Goal: Information Seeking & Learning: Learn about a topic

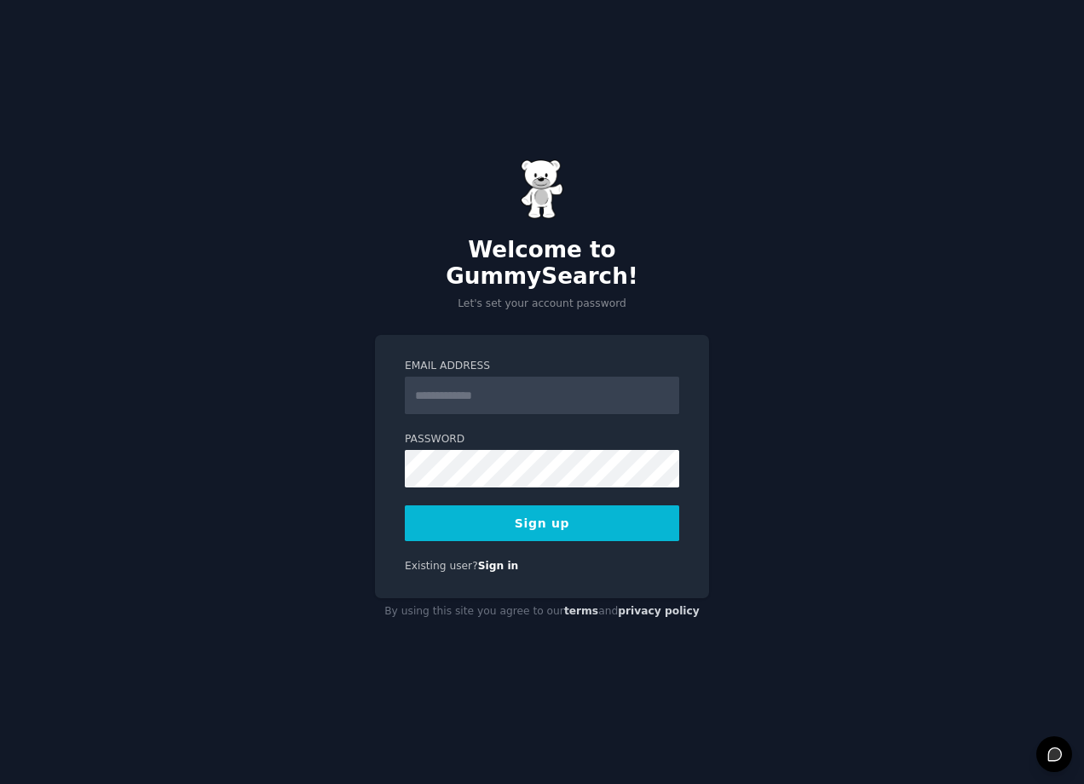
click at [453, 387] on input "Email Address" at bounding box center [542, 396] width 274 height 38
type input "**********"
click at [542, 505] on button "Sign up" at bounding box center [542, 523] width 274 height 36
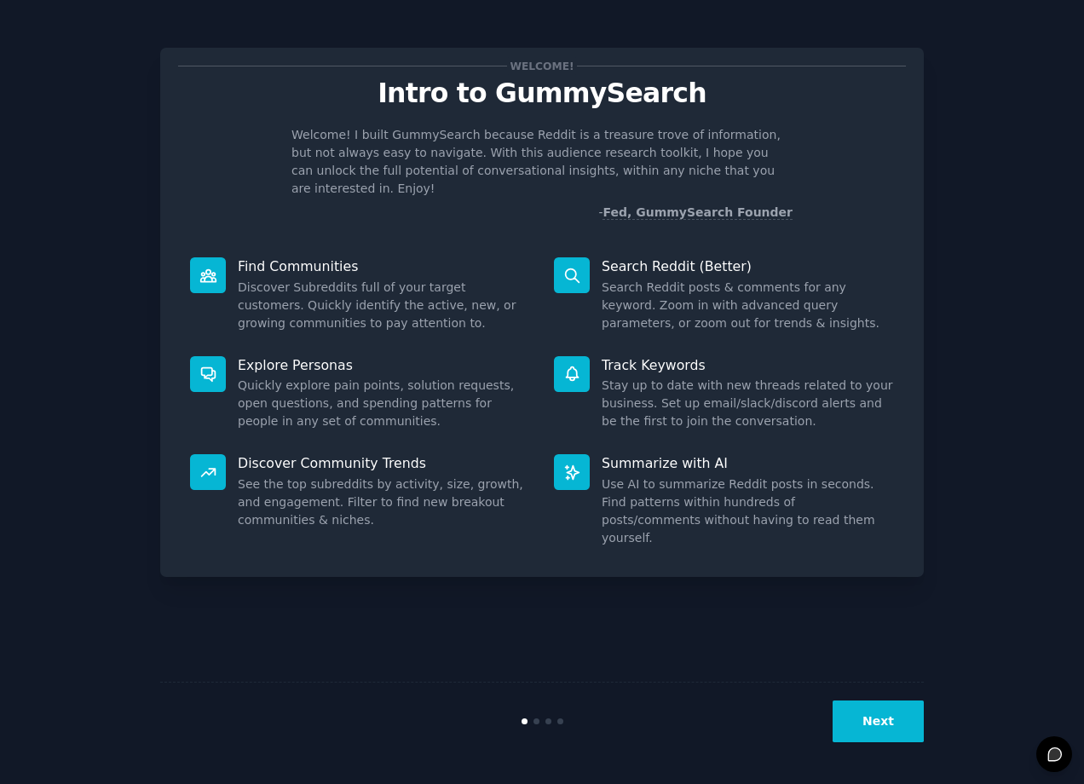
click at [884, 713] on button "Next" at bounding box center [878, 722] width 91 height 42
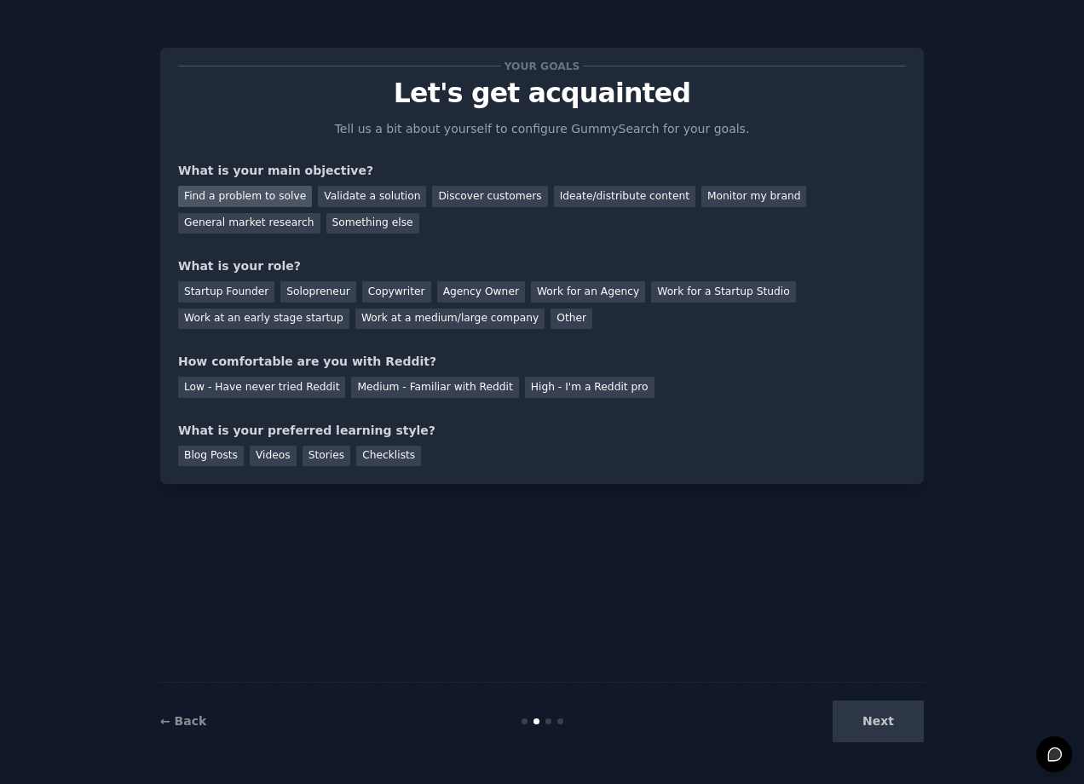
click at [254, 196] on div "Find a problem to solve" at bounding box center [245, 196] width 134 height 21
click at [270, 219] on div "General market research" at bounding box center [249, 223] width 142 height 21
click at [268, 200] on div "Find a problem to solve" at bounding box center [245, 196] width 134 height 21
click at [247, 288] on div "Startup Founder" at bounding box center [226, 291] width 96 height 21
click at [372, 392] on div "Medium - Familiar with Reddit" at bounding box center [434, 387] width 167 height 21
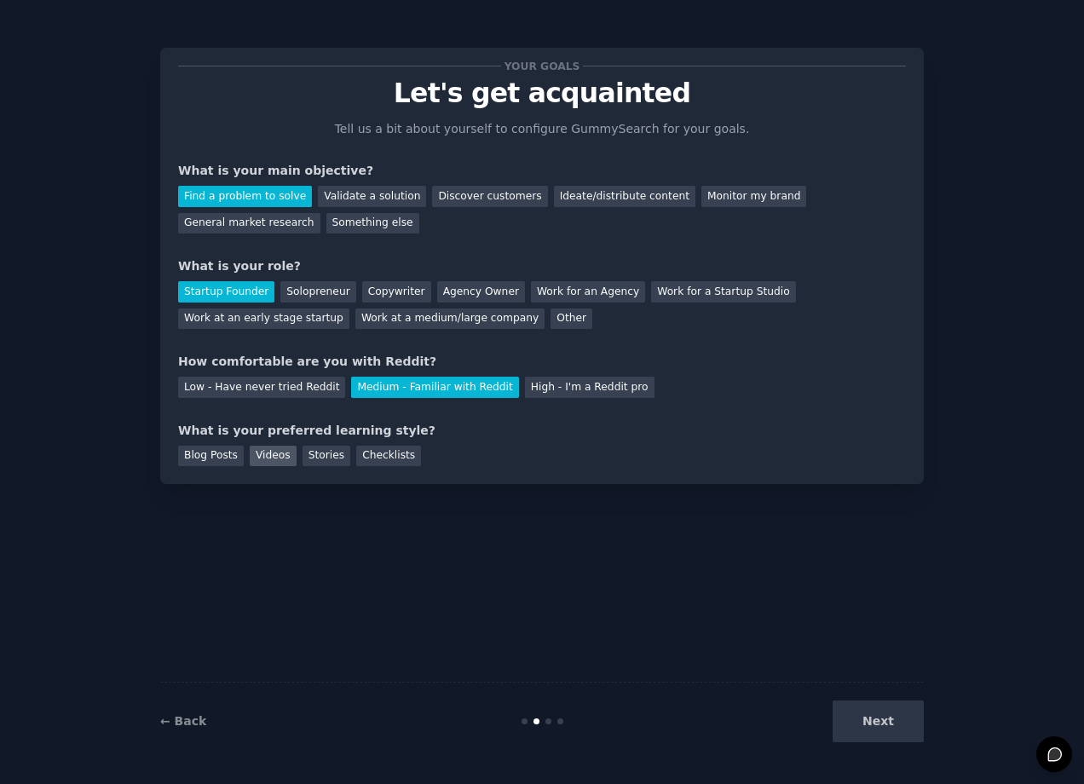
click at [274, 459] on div "Videos" at bounding box center [273, 456] width 47 height 21
click at [864, 714] on button "Next" at bounding box center [878, 722] width 91 height 42
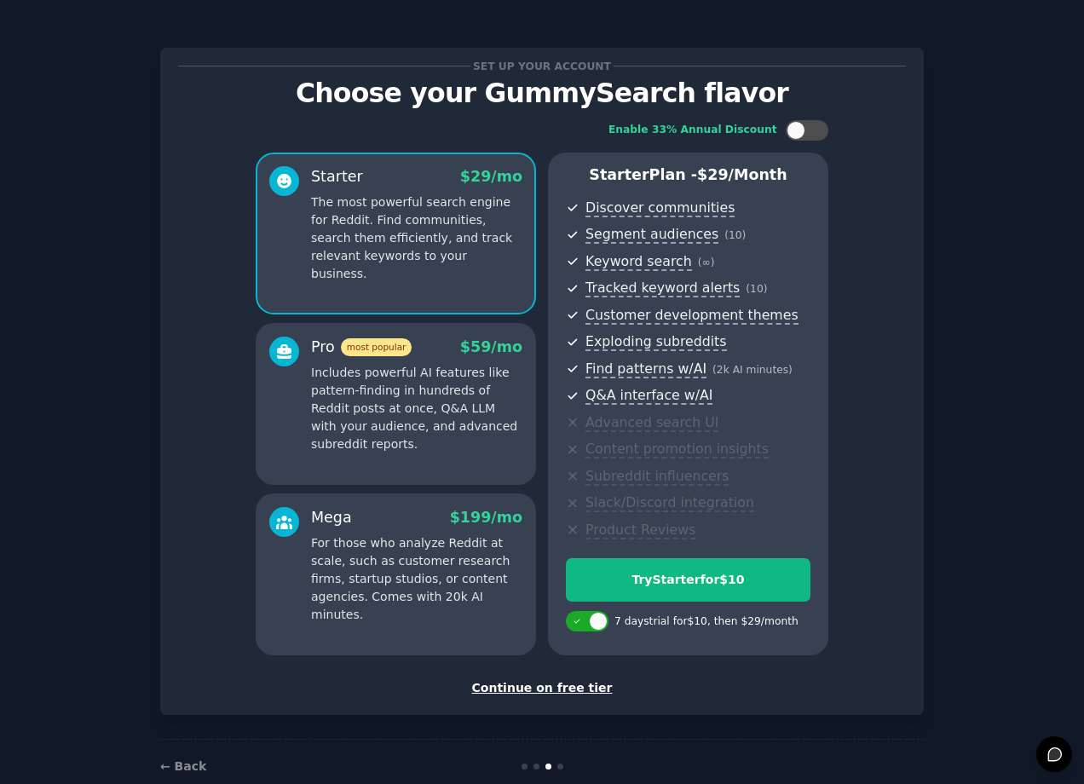
click at [545, 690] on div "Continue on free tier" at bounding box center [542, 688] width 728 height 18
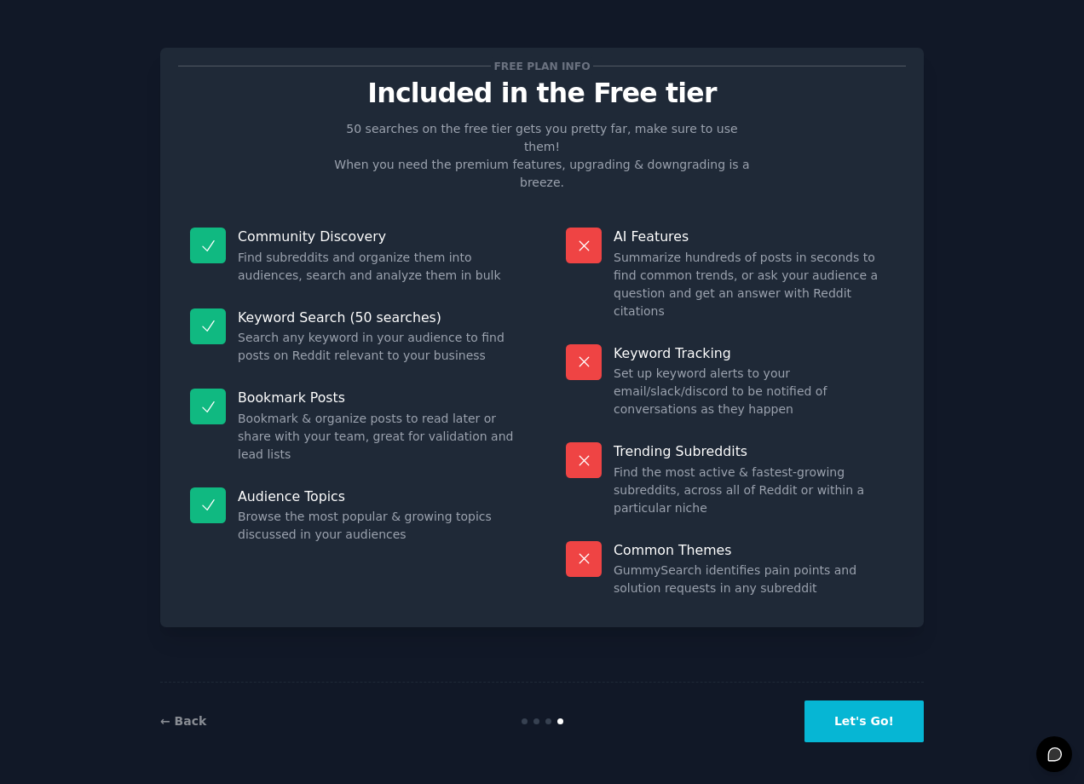
click at [903, 730] on button "Let's Go!" at bounding box center [864, 722] width 119 height 42
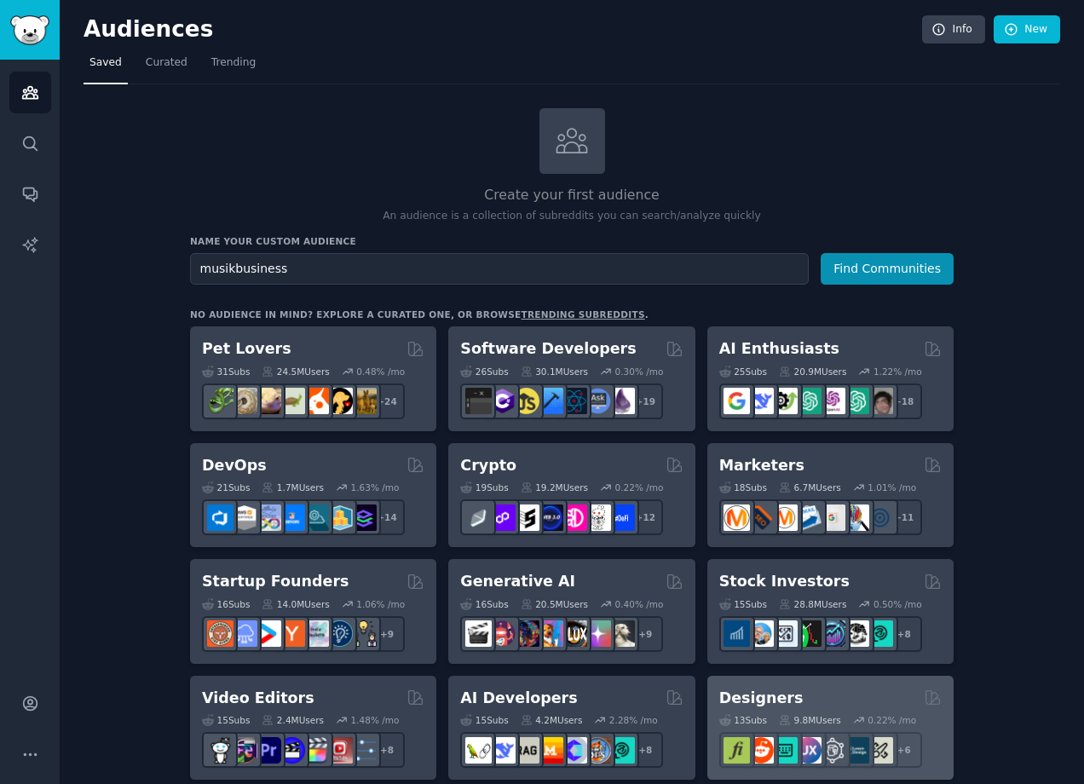
type input "musikbusiness"
click at [821, 253] on button "Find Communities" at bounding box center [887, 269] width 133 height 32
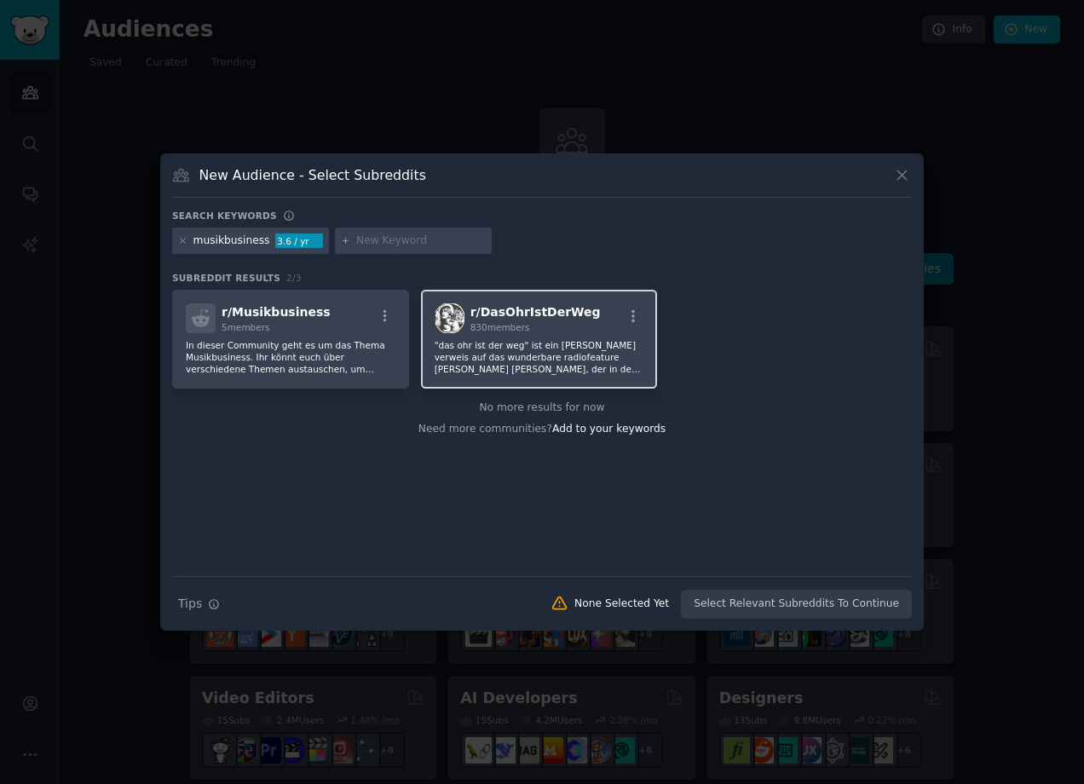
click at [557, 339] on p ""das ohr ist der weg" ist ein [PERSON_NAME] verweis auf das wunderbare radiofea…" at bounding box center [540, 357] width 210 height 36
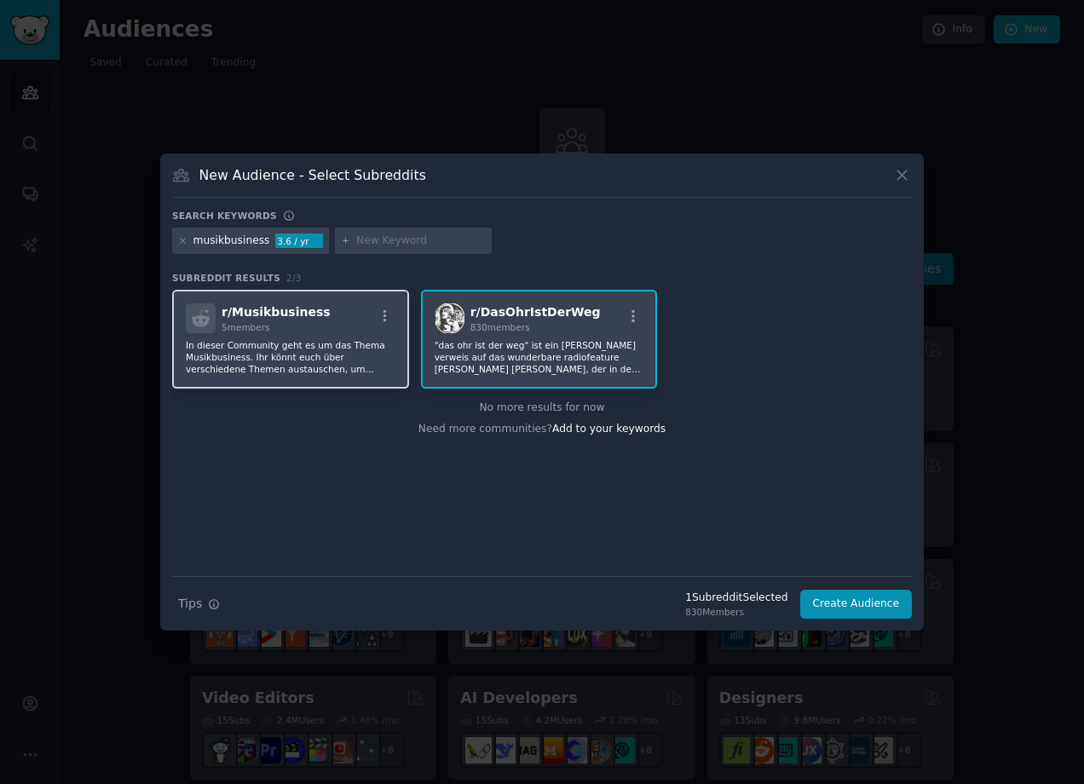
click at [308, 345] on p "In dieser Community geht es um das Thema Musikbusiness. Ihr könnt euch über ver…" at bounding box center [291, 357] width 210 height 36
click at [182, 243] on icon at bounding box center [182, 240] width 9 height 9
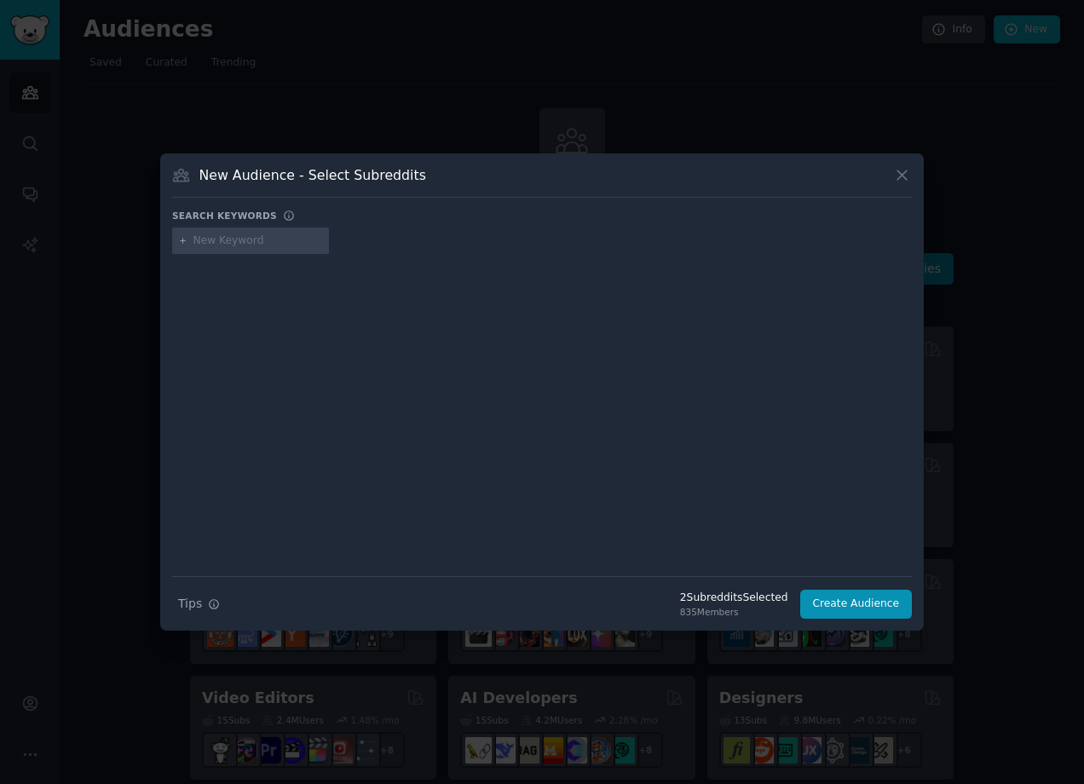
click at [198, 243] on input "text" at bounding box center [258, 241] width 130 height 15
type input "musicbusiness"
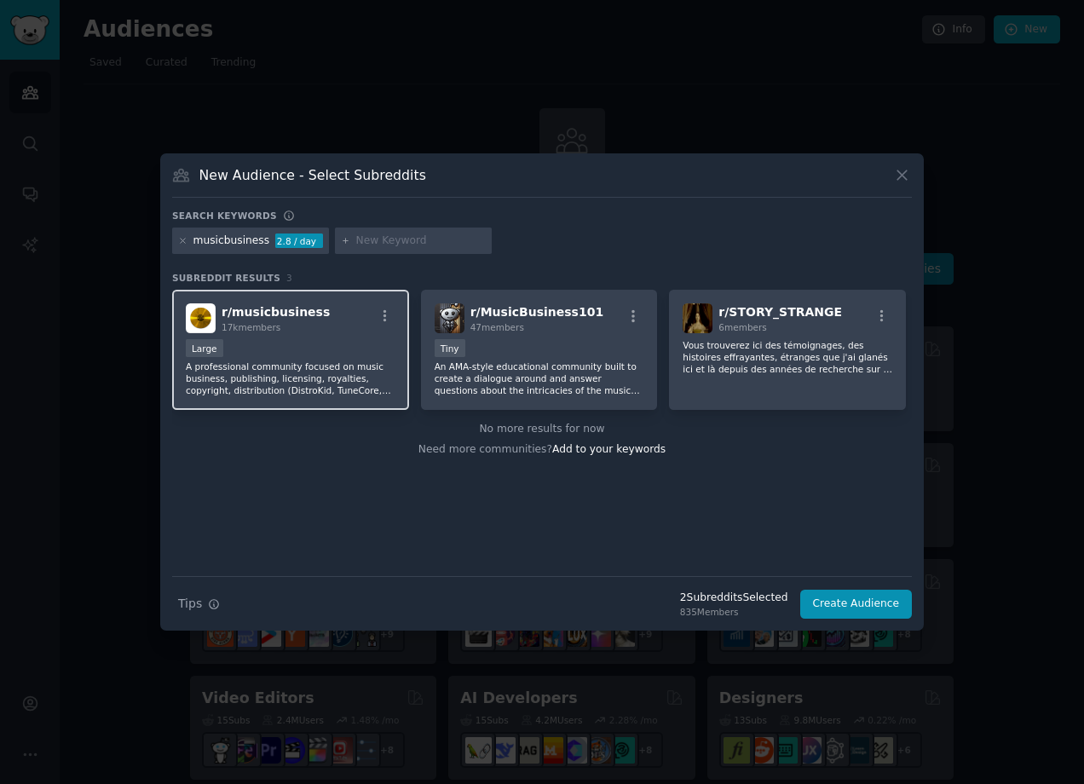
click at [302, 348] on div "Large" at bounding box center [291, 349] width 210 height 21
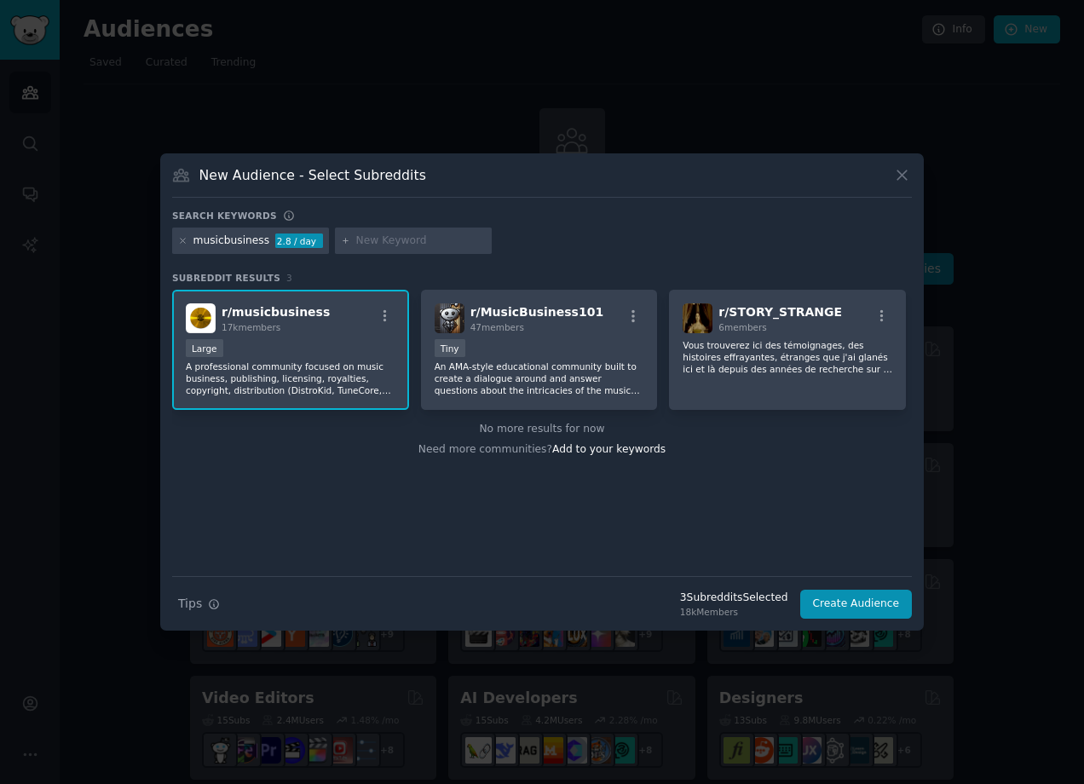
click at [263, 282] on span "Subreddit Results" at bounding box center [226, 278] width 108 height 12
click at [742, 599] on div "3 Subreddit s Selected" at bounding box center [734, 598] width 108 height 15
click at [362, 242] on input "text" at bounding box center [421, 241] width 130 height 15
type input "hiphopbusiness"
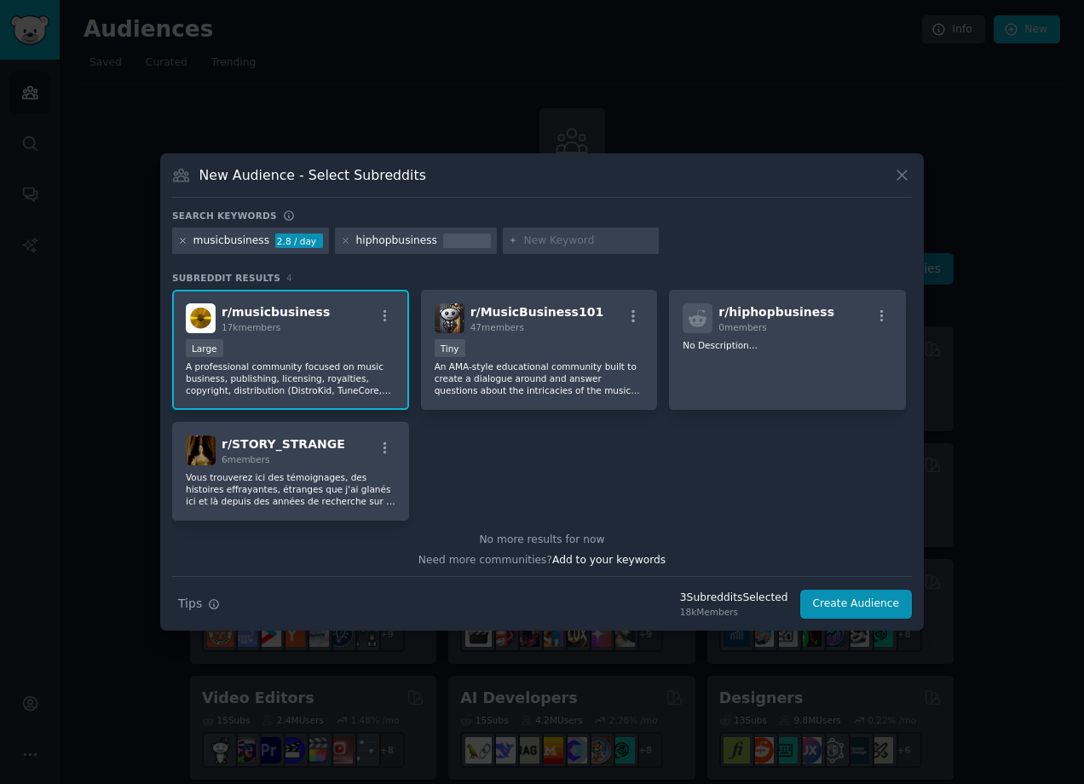
click at [184, 240] on icon at bounding box center [182, 240] width 9 height 9
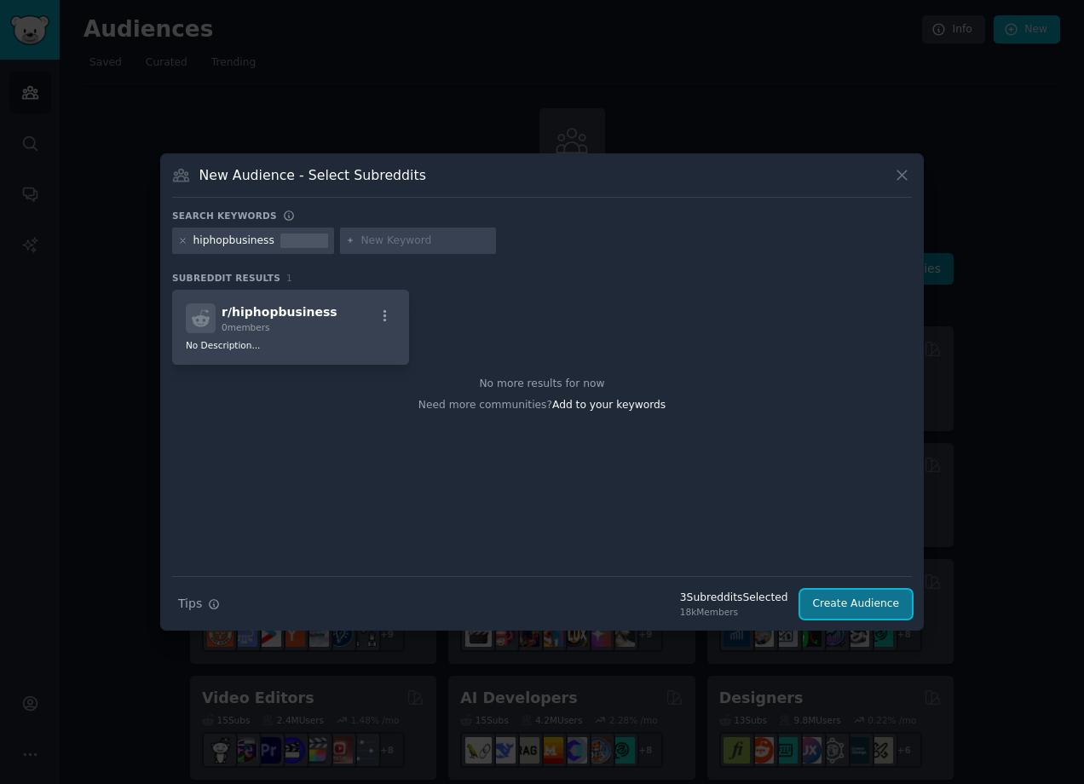
click at [867, 604] on button "Create Audience" at bounding box center [856, 604] width 113 height 29
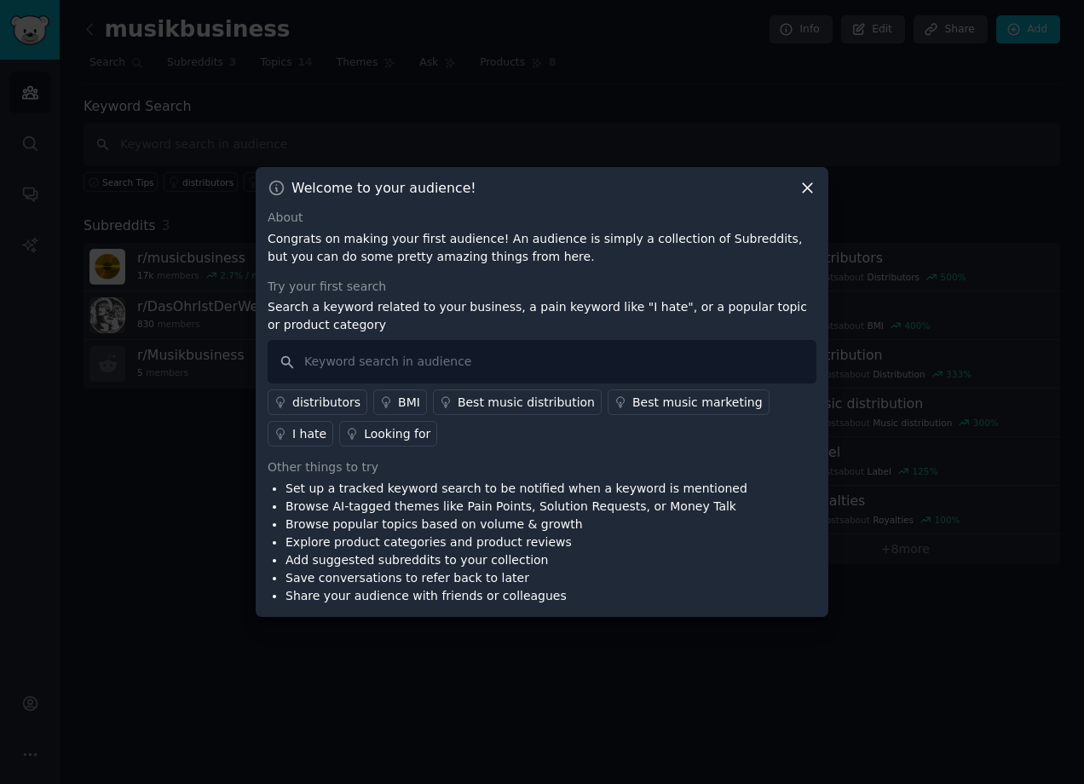
click at [805, 193] on icon at bounding box center [808, 188] width 18 height 18
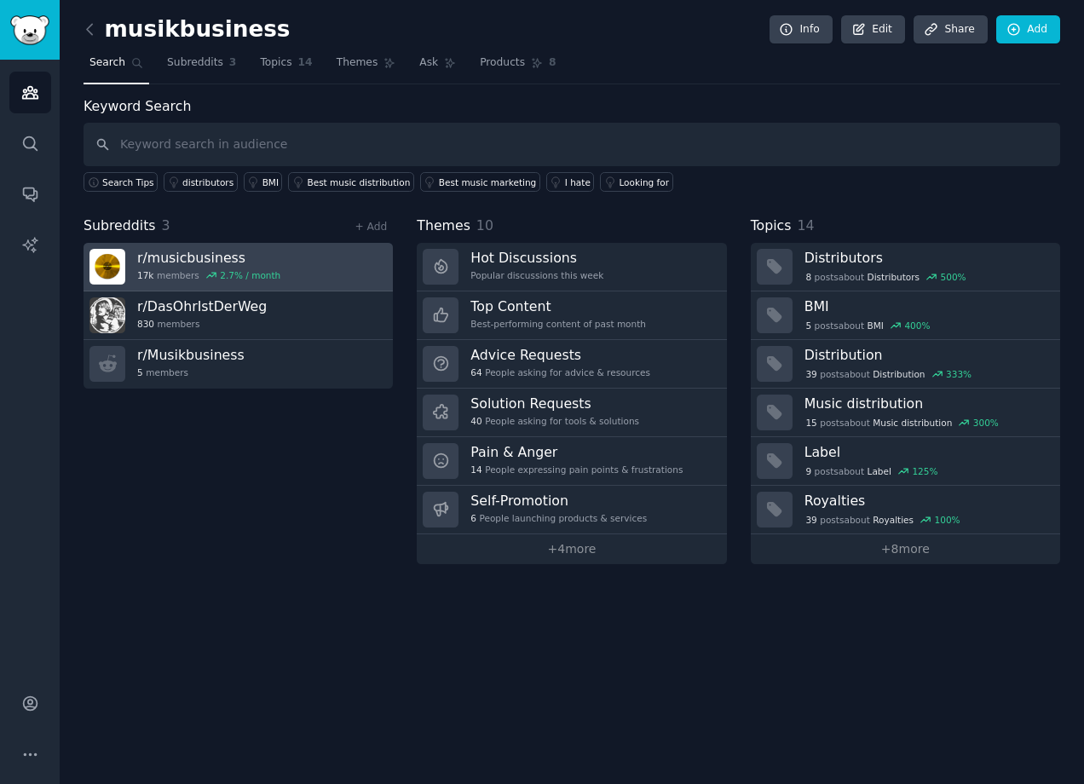
click at [305, 249] on link "r/ musicbusiness 17k members 2.7 % / month" at bounding box center [238, 267] width 309 height 49
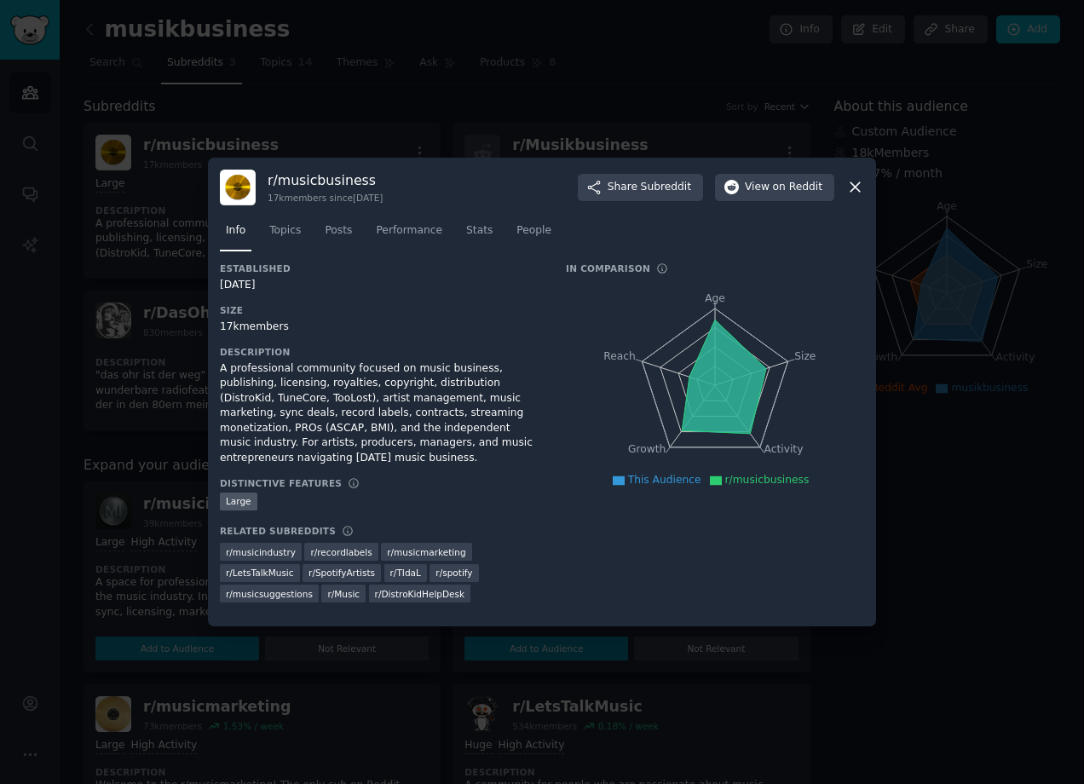
click at [865, 190] on div "r/ musicbusiness 17k members since [DATE] Share Subreddit View on Reddit Info T…" at bounding box center [542, 393] width 668 height 470
click at [856, 190] on icon at bounding box center [855, 187] width 18 height 18
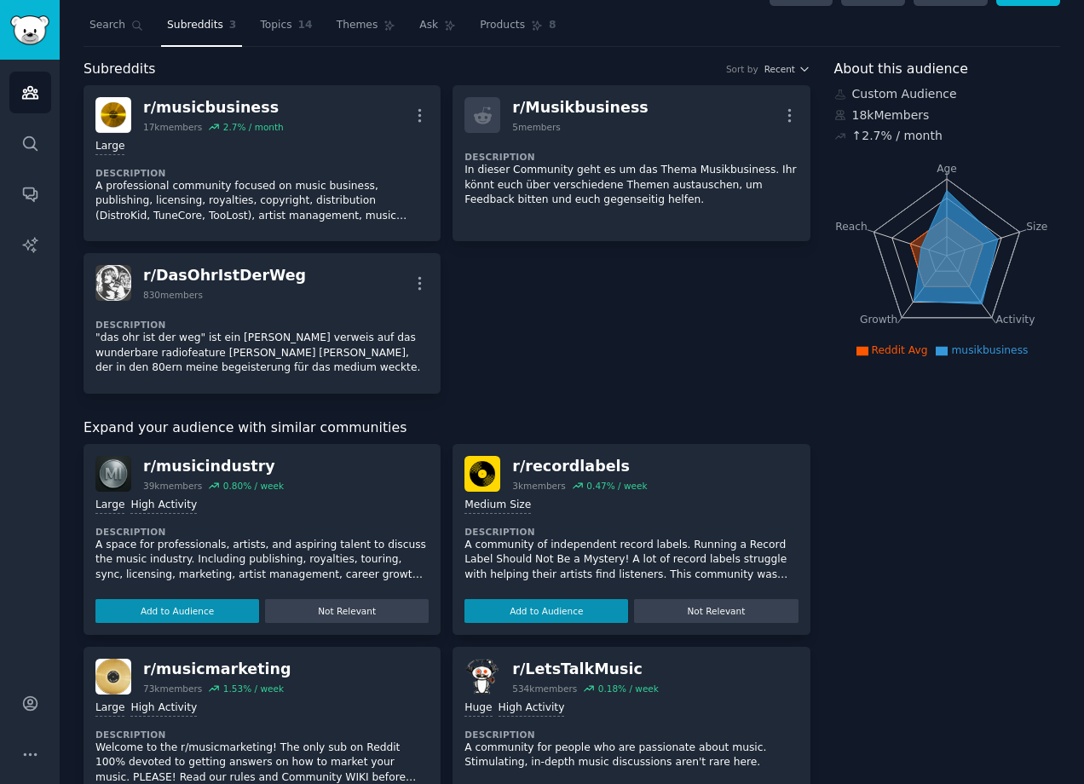
scroll to position [164, 0]
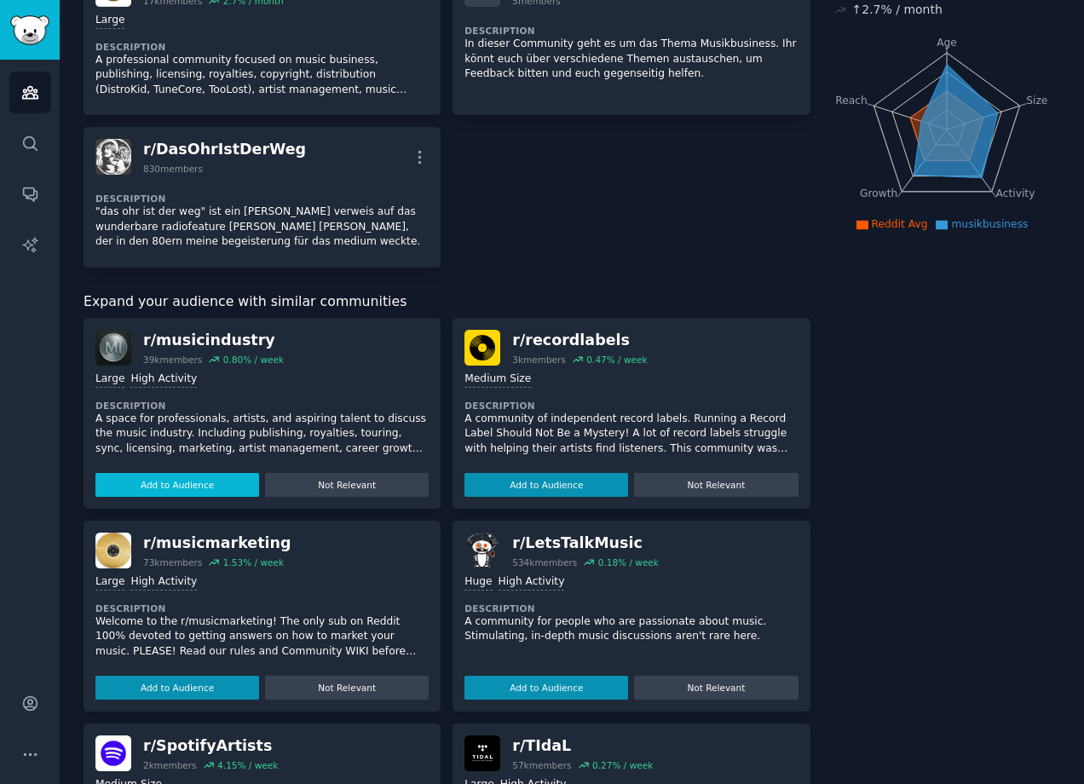
click at [191, 485] on button "Add to Audience" at bounding box center [177, 485] width 164 height 24
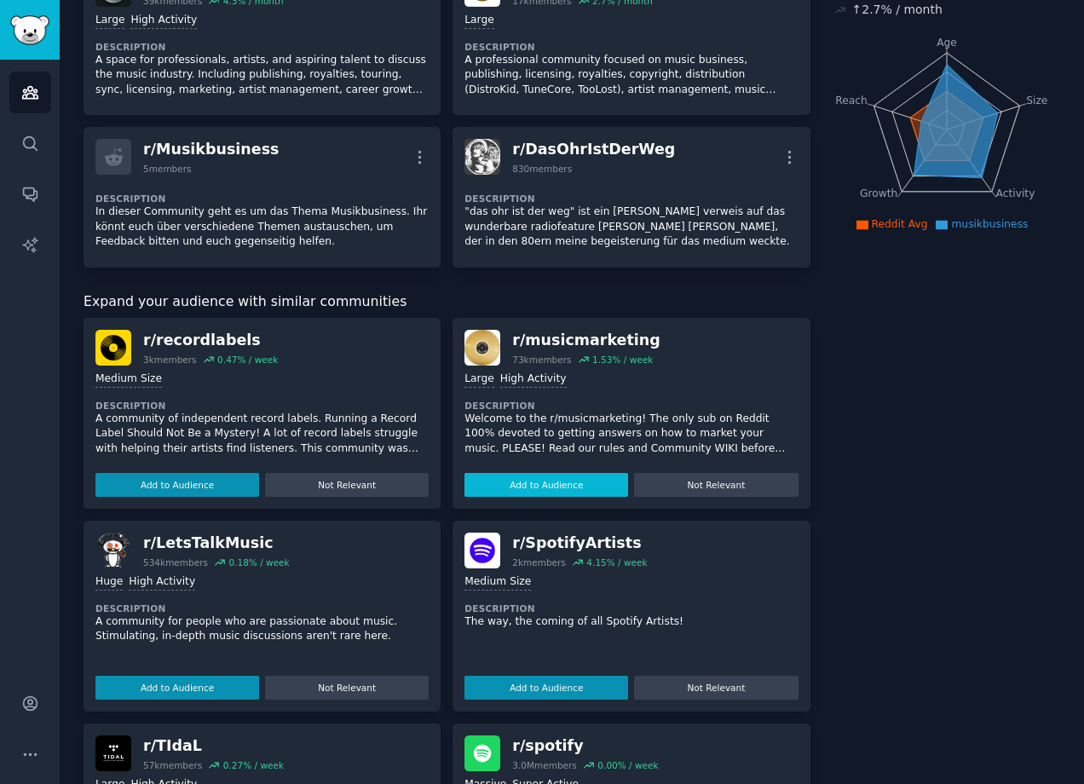
click at [523, 484] on button "Add to Audience" at bounding box center [546, 485] width 164 height 24
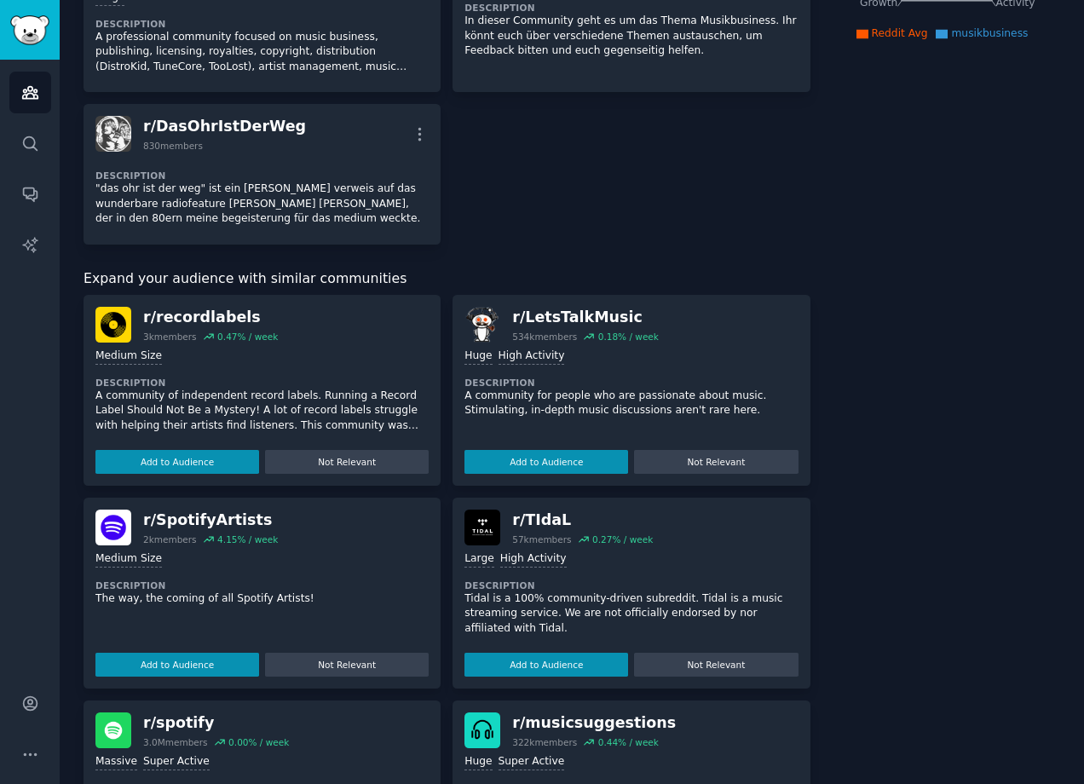
scroll to position [492, 0]
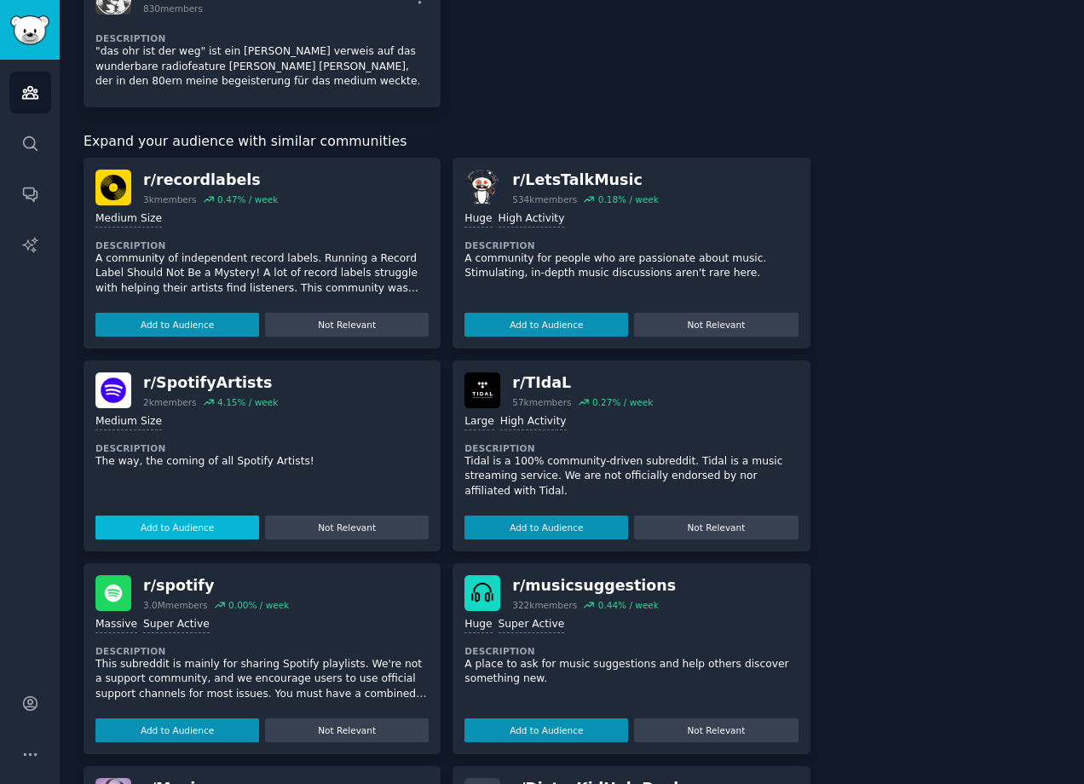
click at [238, 529] on button "Add to Audience" at bounding box center [177, 528] width 164 height 24
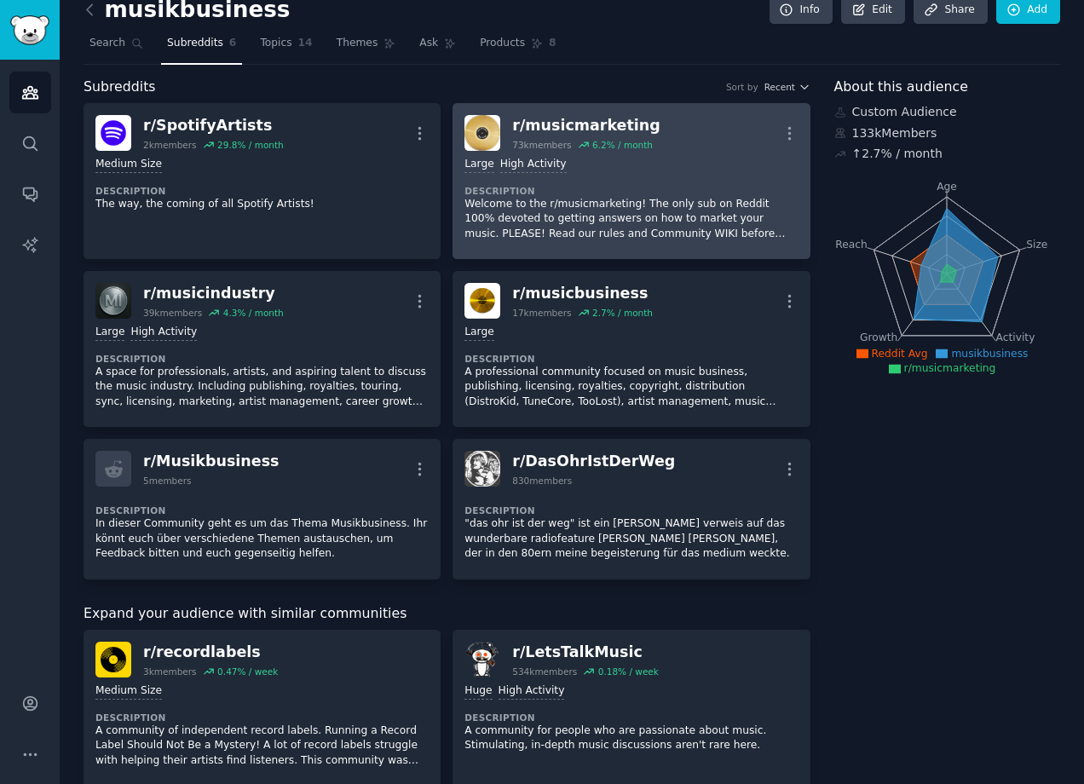
scroll to position [0, 0]
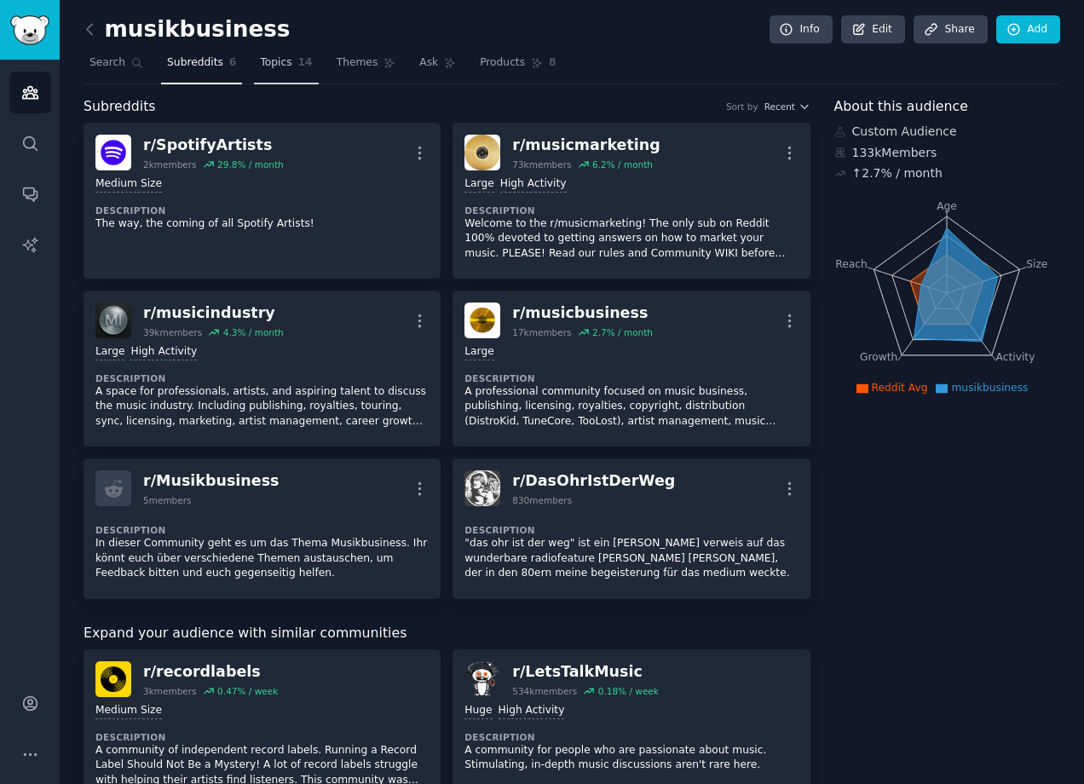
click at [286, 64] on span "Topics" at bounding box center [276, 62] width 32 height 15
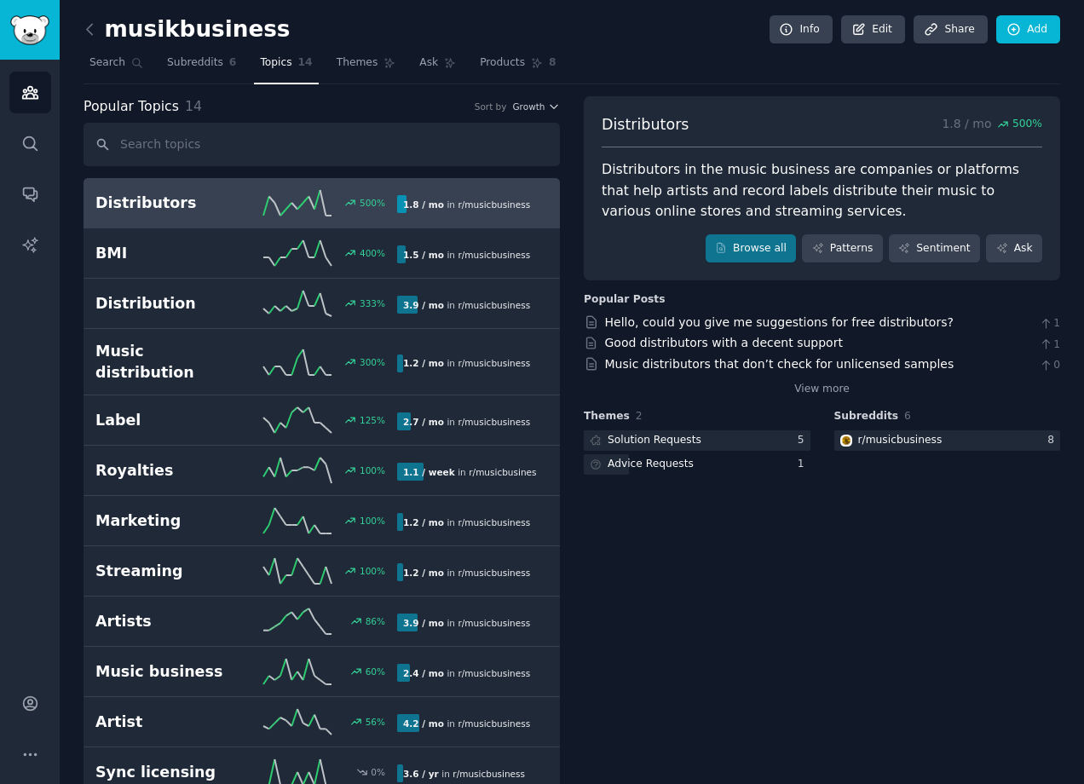
click at [238, 193] on h2 "Distributors" at bounding box center [170, 203] width 151 height 21
click at [735, 241] on link "Browse all" at bounding box center [751, 248] width 91 height 29
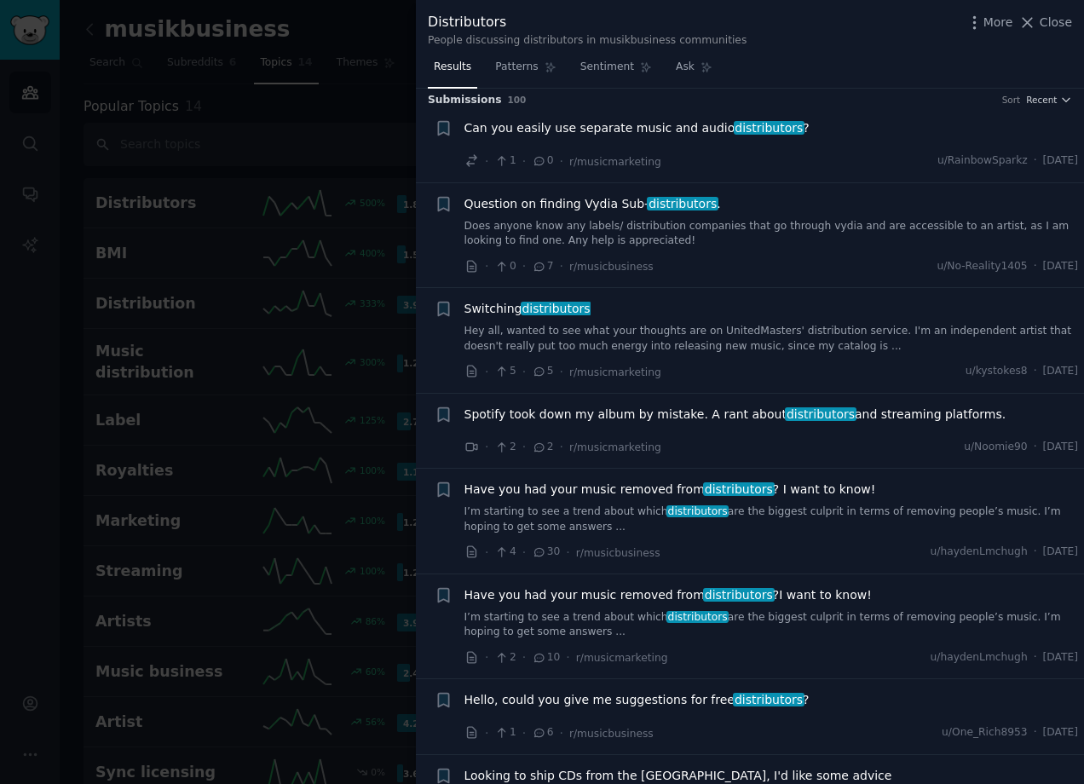
scroll to position [9, 0]
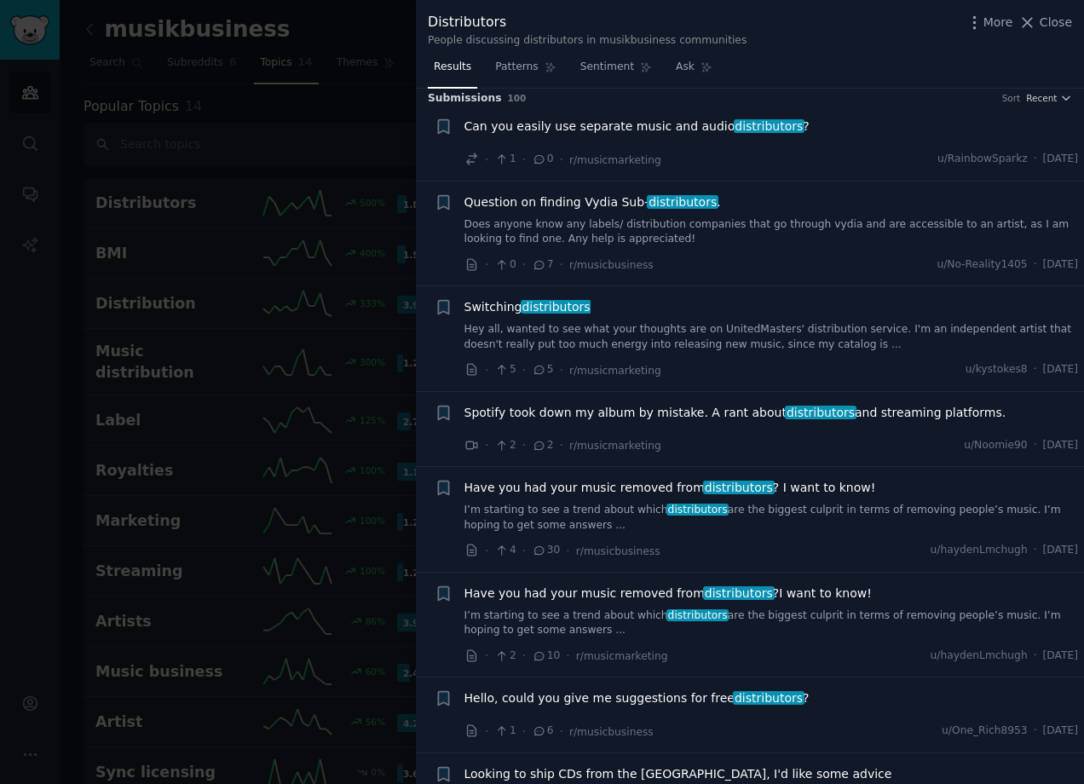
click at [595, 512] on link "I’m starting to see a trend about which distributors are the biggest culprit in…" at bounding box center [771, 518] width 614 height 30
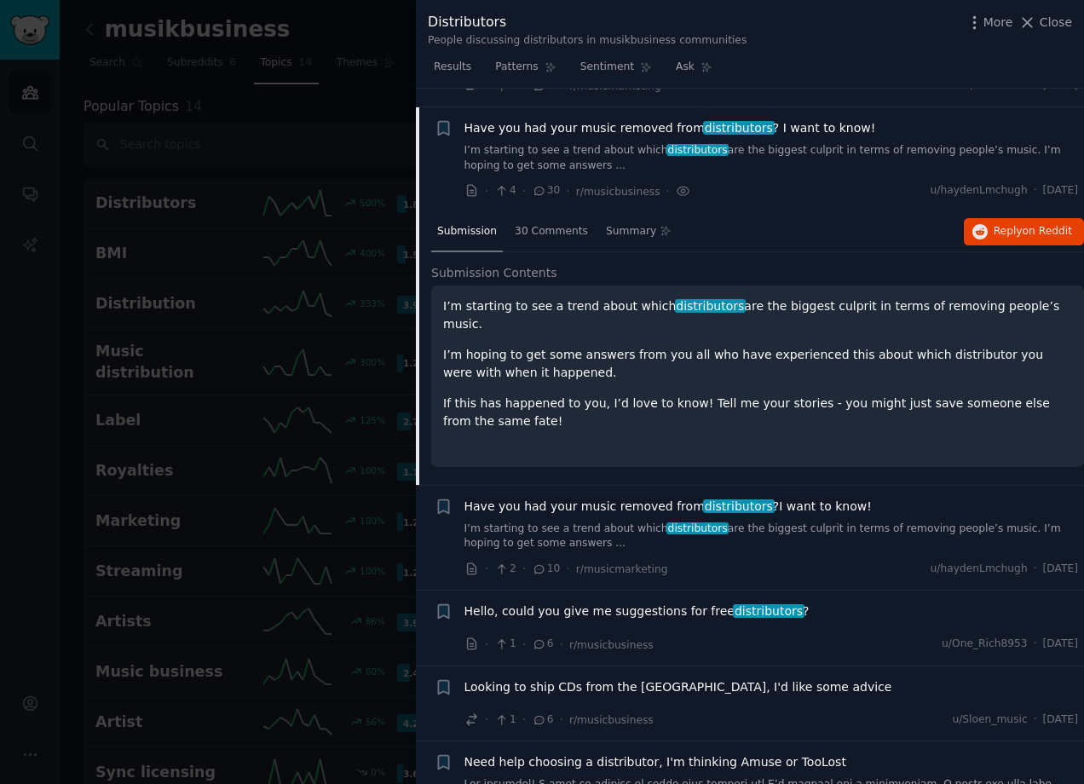
scroll to position [389, 0]
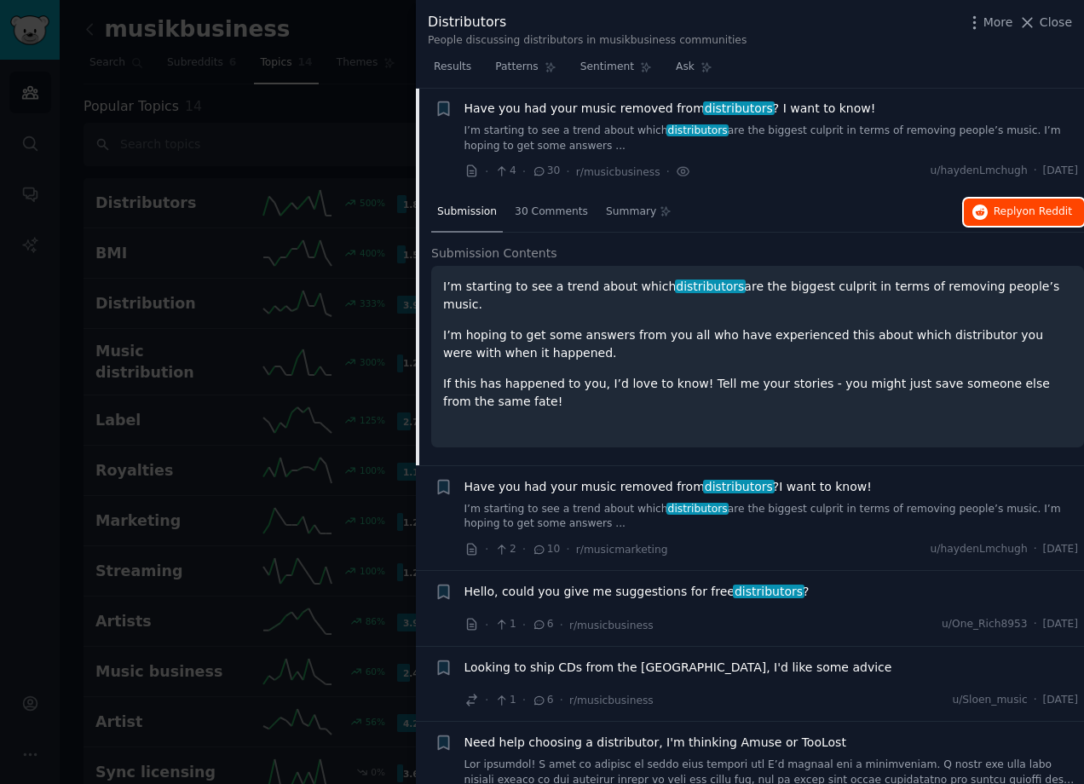
click at [1031, 210] on span "on Reddit" at bounding box center [1047, 211] width 49 height 12
